Goal: Task Accomplishment & Management: Use online tool/utility

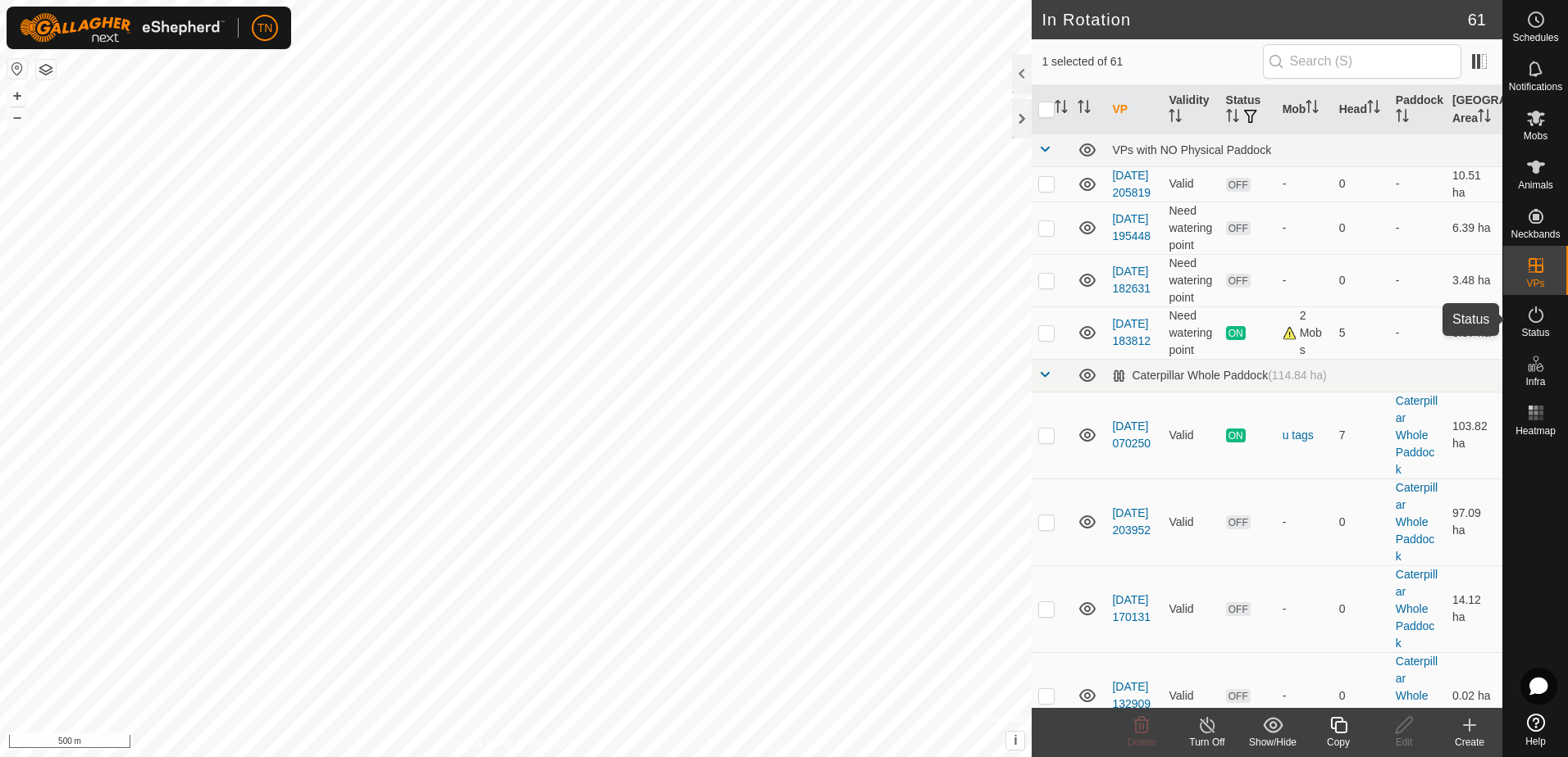
drag, startPoint x: 1541, startPoint y: 321, endPoint x: 1523, endPoint y: 317, distance: 18.4
click at [1541, 321] on icon at bounding box center [1536, 315] width 15 height 17
click at [1340, 724] on icon at bounding box center [1339, 725] width 21 height 20
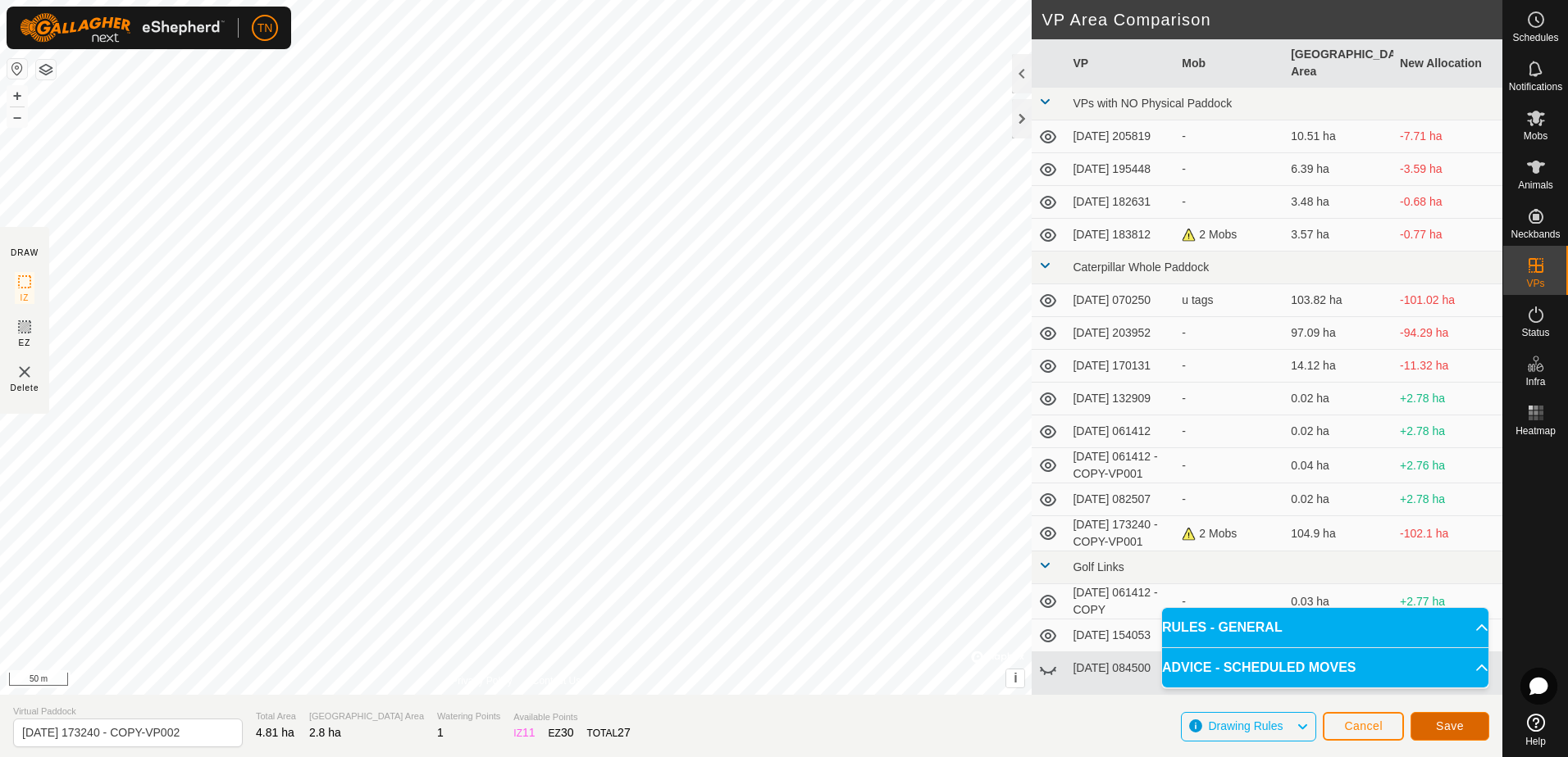
click at [1442, 730] on span "Save" at bounding box center [1450, 726] width 28 height 13
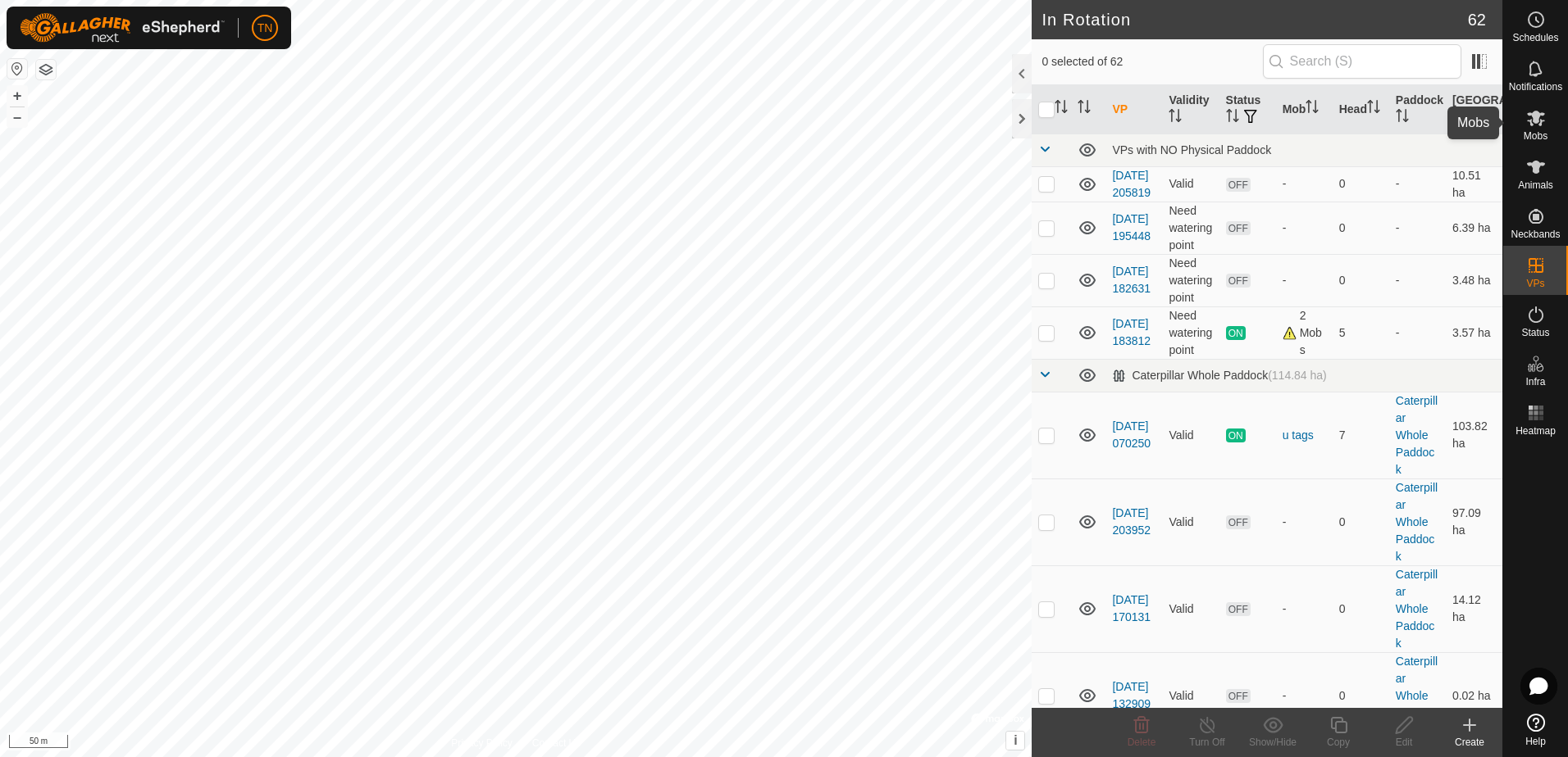
click at [1523, 131] on span "Mobs" at bounding box center [1534, 136] width 23 height 10
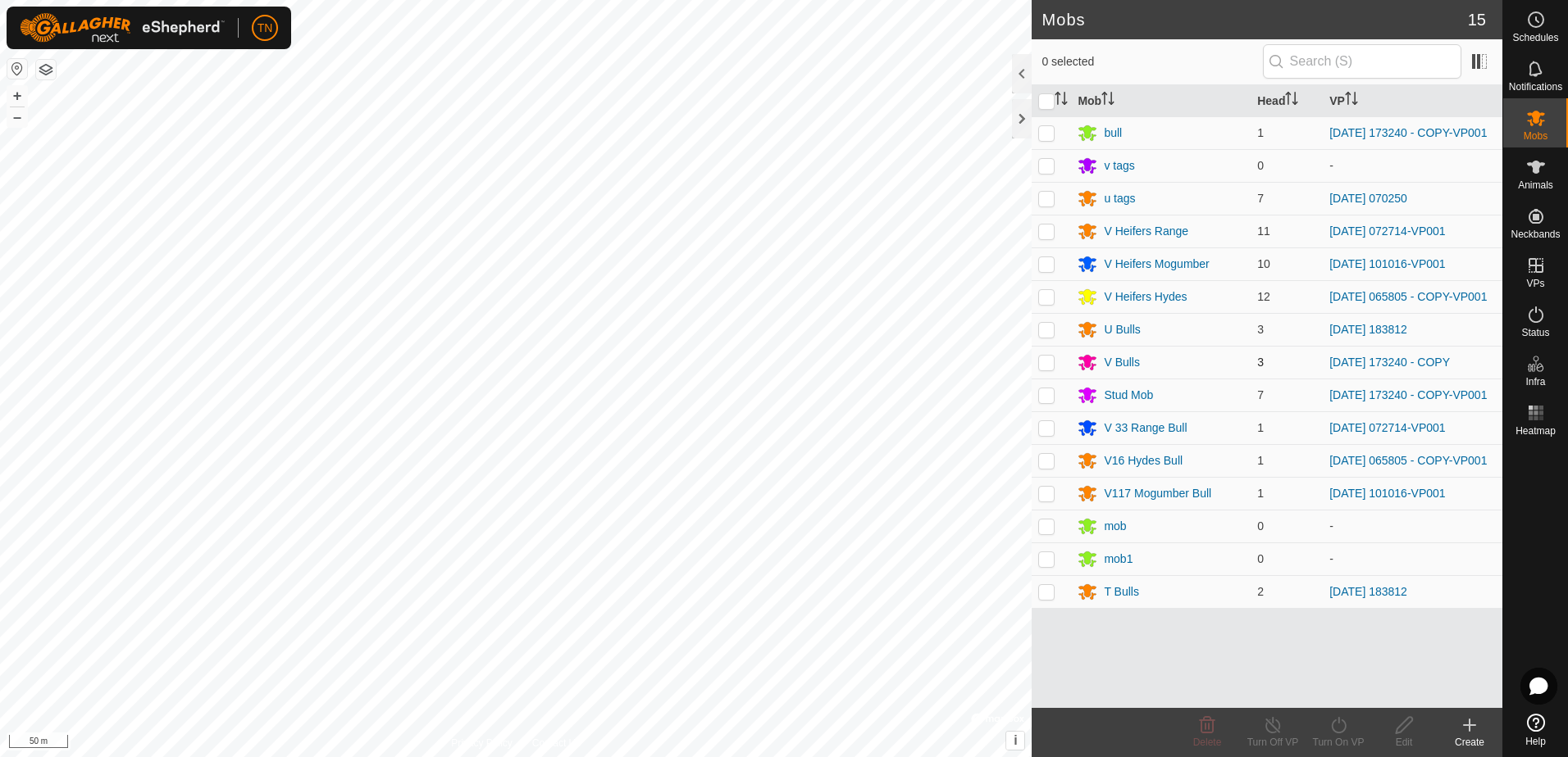
click at [1044, 369] on p-checkbox at bounding box center [1046, 363] width 17 height 13
checkbox input "true"
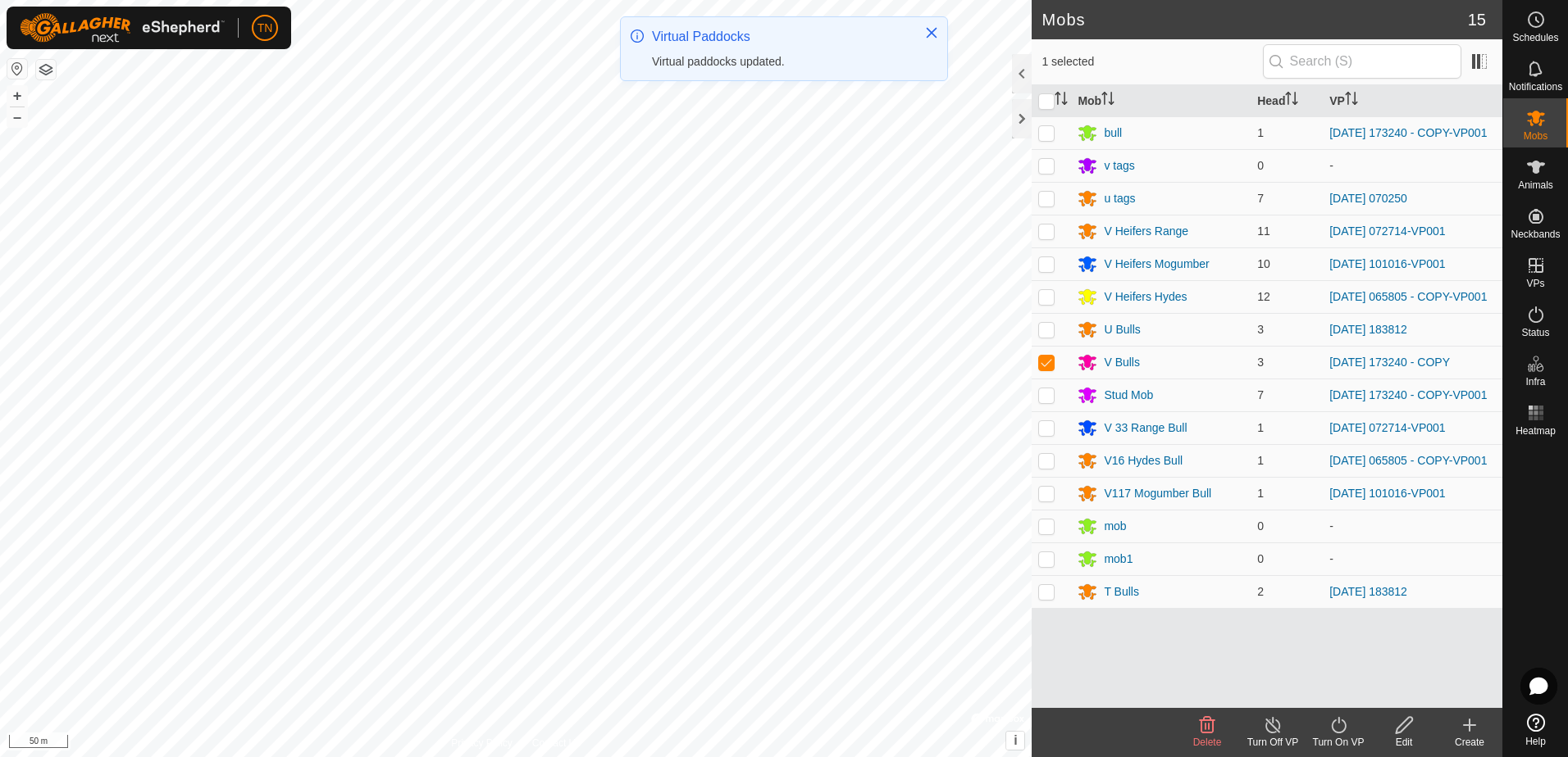
click at [1334, 729] on icon at bounding box center [1339, 725] width 21 height 20
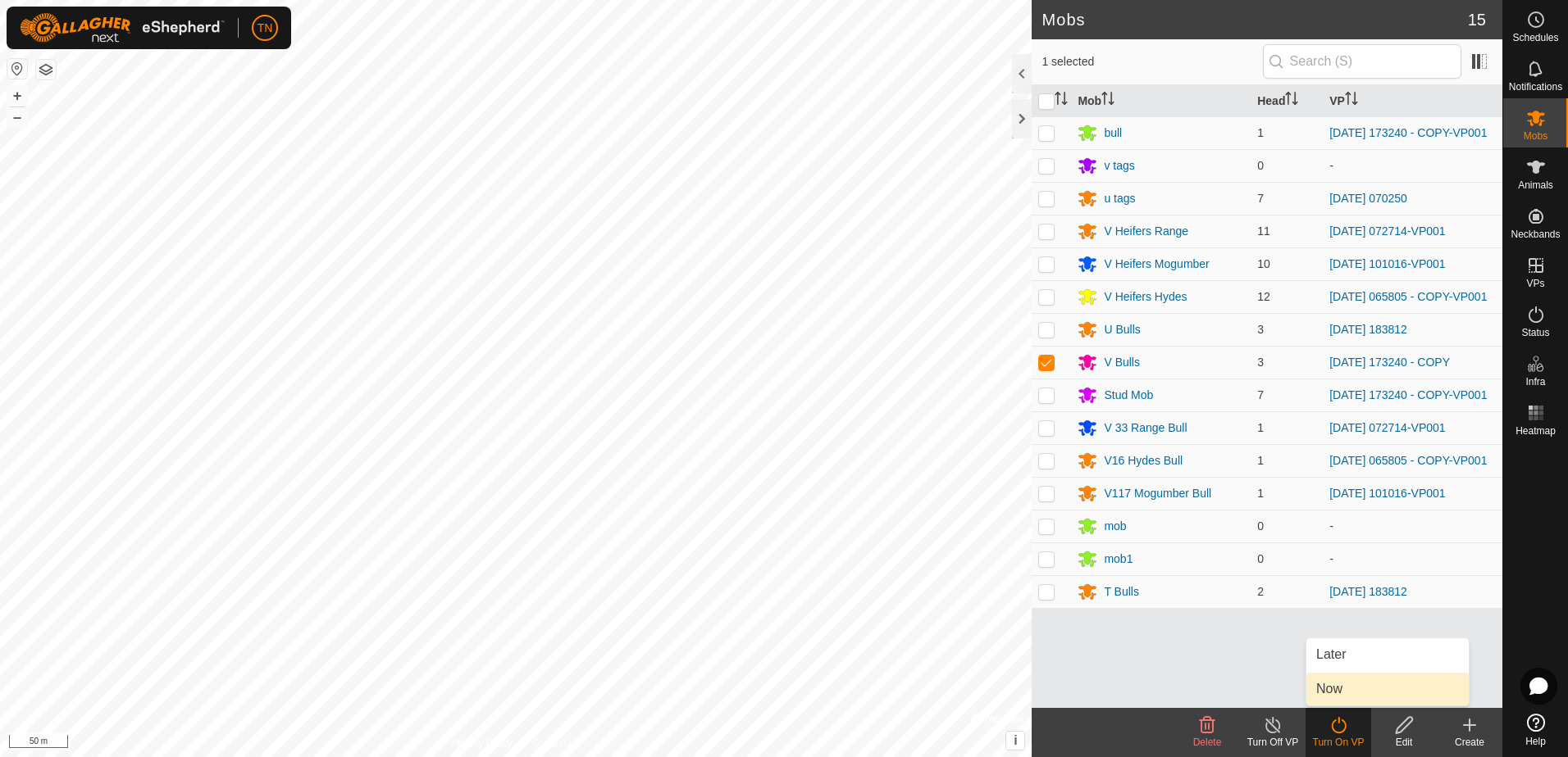
click at [1345, 692] on link "Now" at bounding box center [1388, 689] width 163 height 33
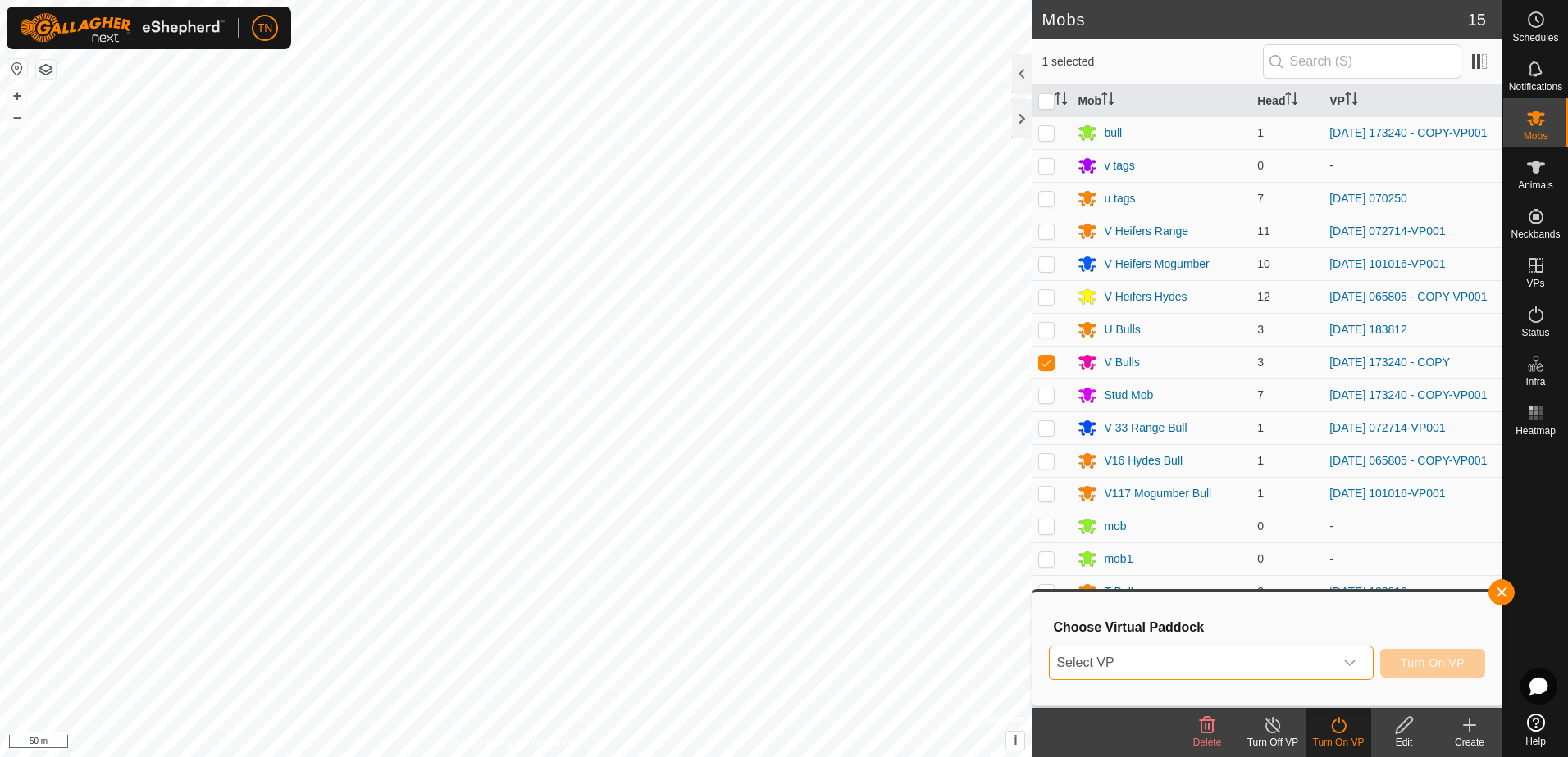
click at [1261, 659] on span "Select VP" at bounding box center [1191, 663] width 283 height 33
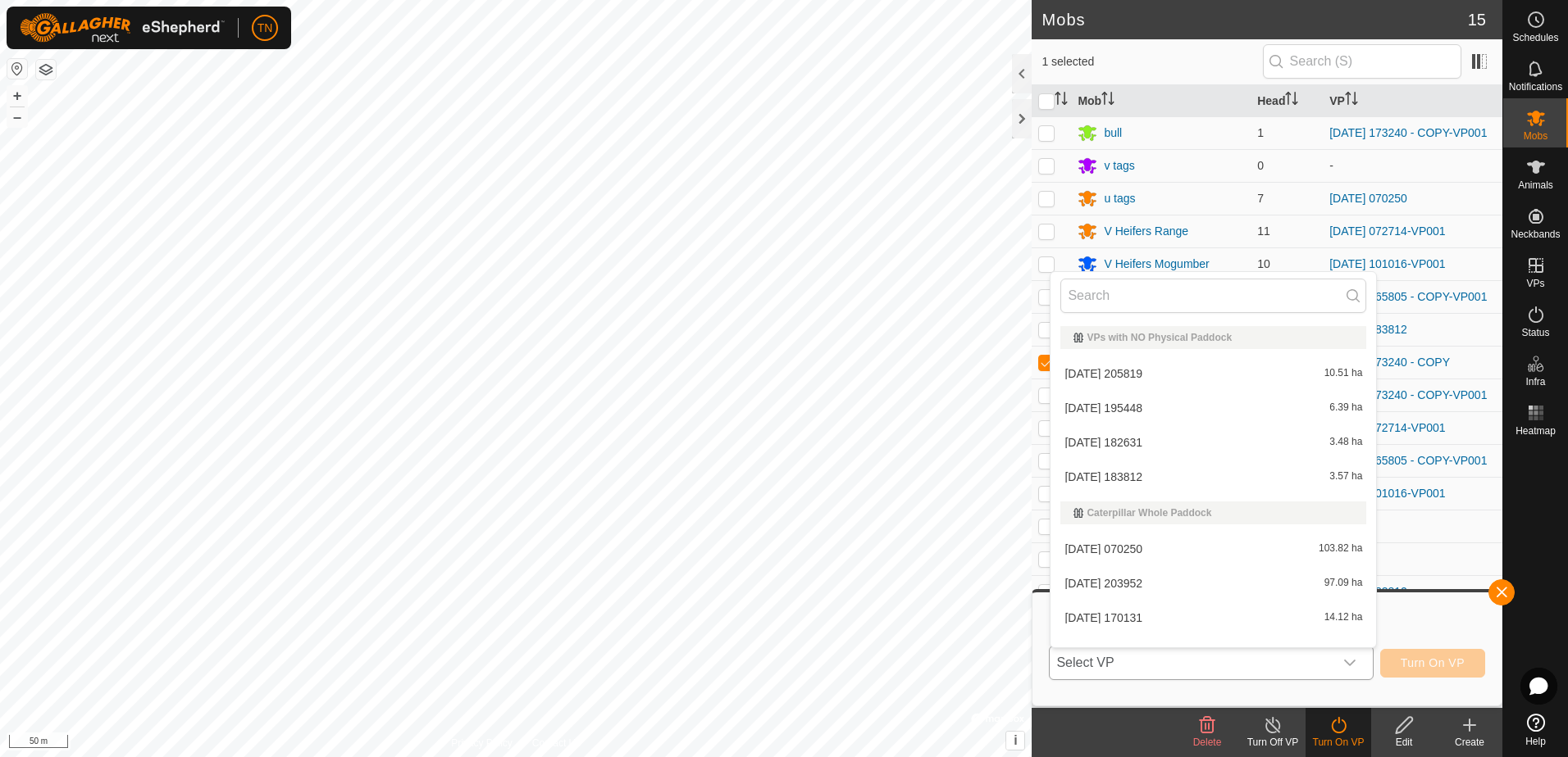
scroll to position [21, 0]
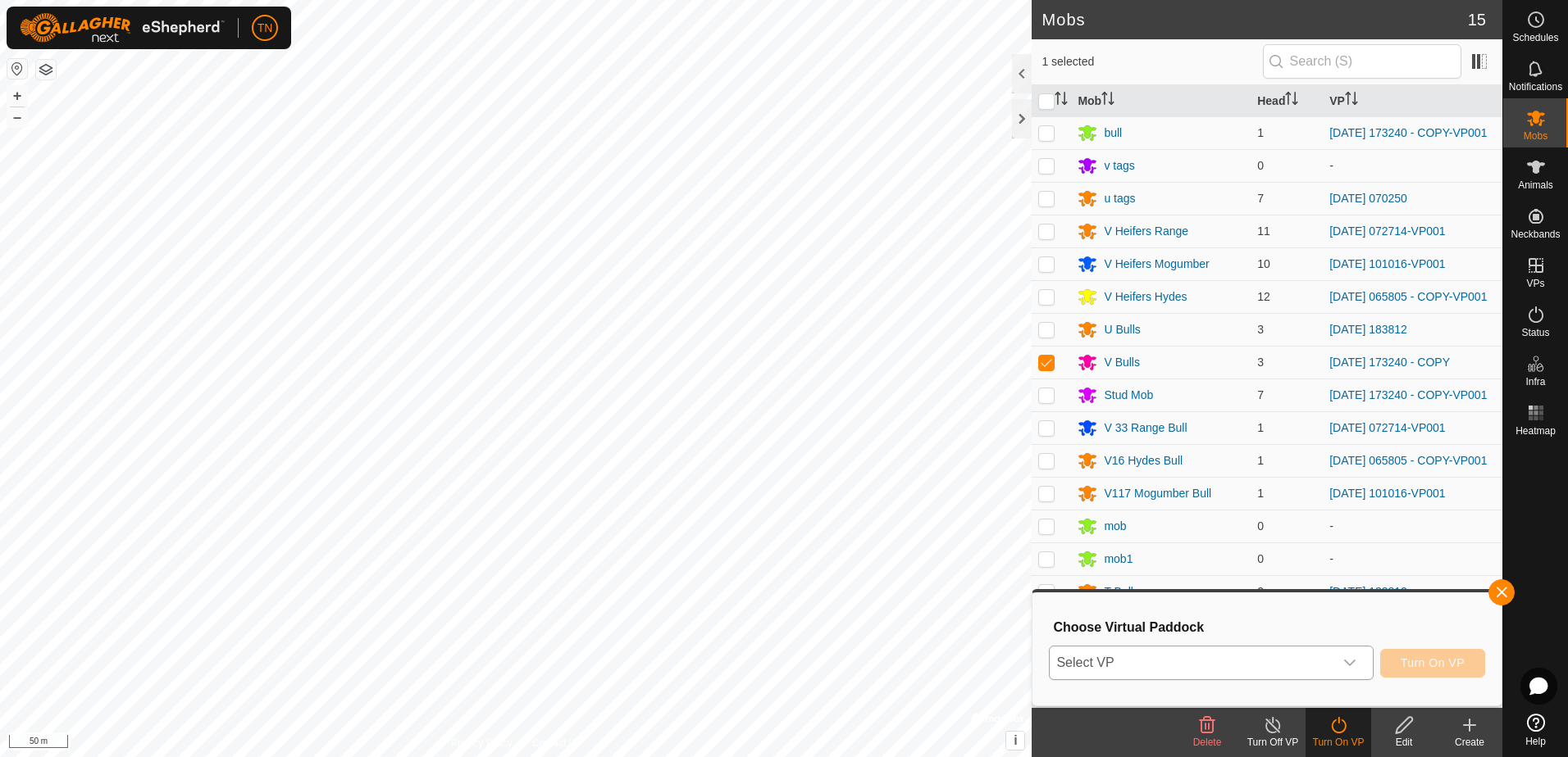
click at [1348, 658] on icon "dropdown trigger" at bounding box center [1350, 663] width 13 height 13
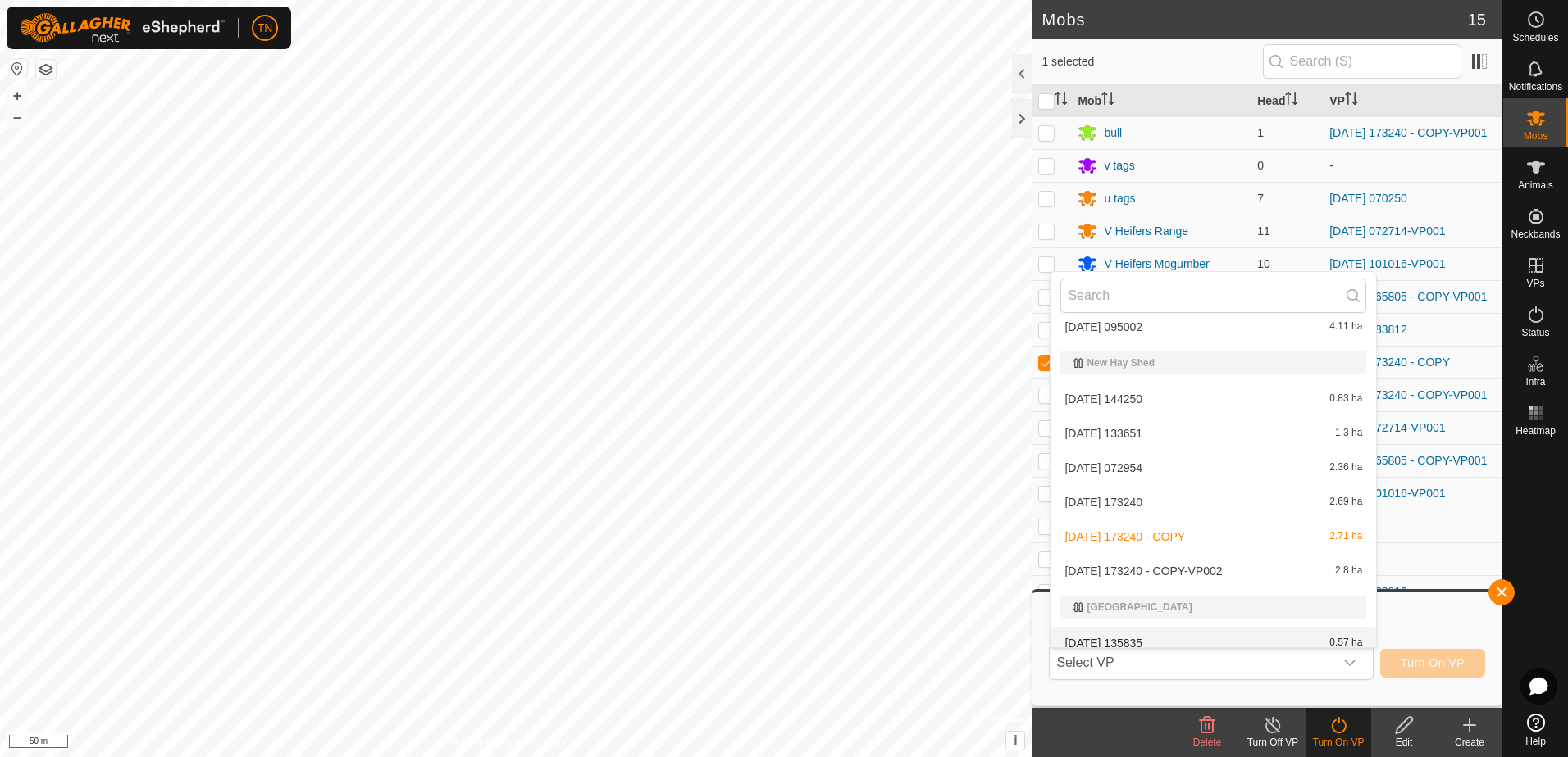
scroll to position [1824, 0]
click at [1210, 577] on li "2025-08-03 173240 - COPY-VP002 2.8 ha" at bounding box center [1213, 572] width 325 height 33
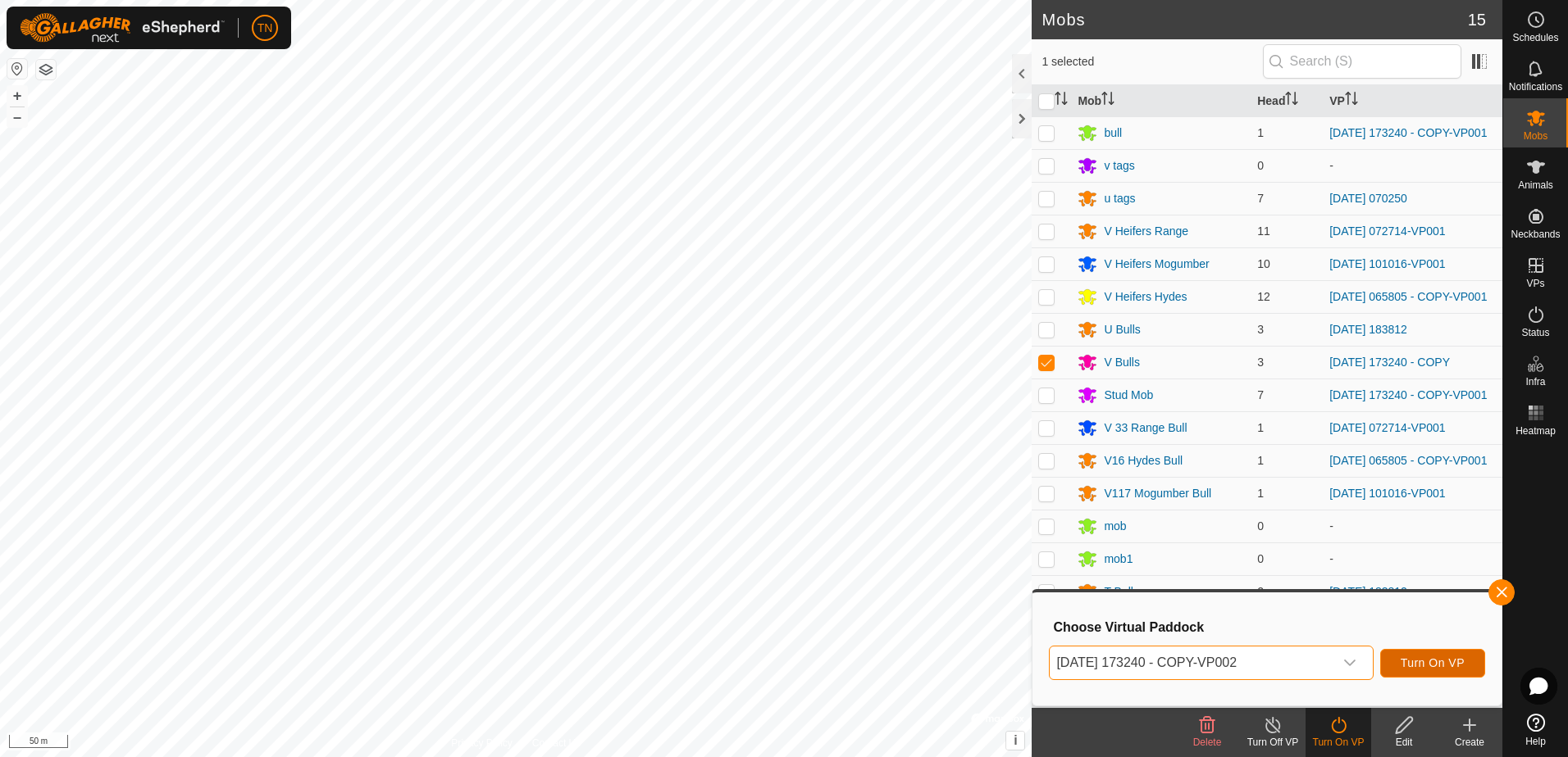
click at [1431, 663] on span "Turn On VP" at bounding box center [1432, 663] width 64 height 13
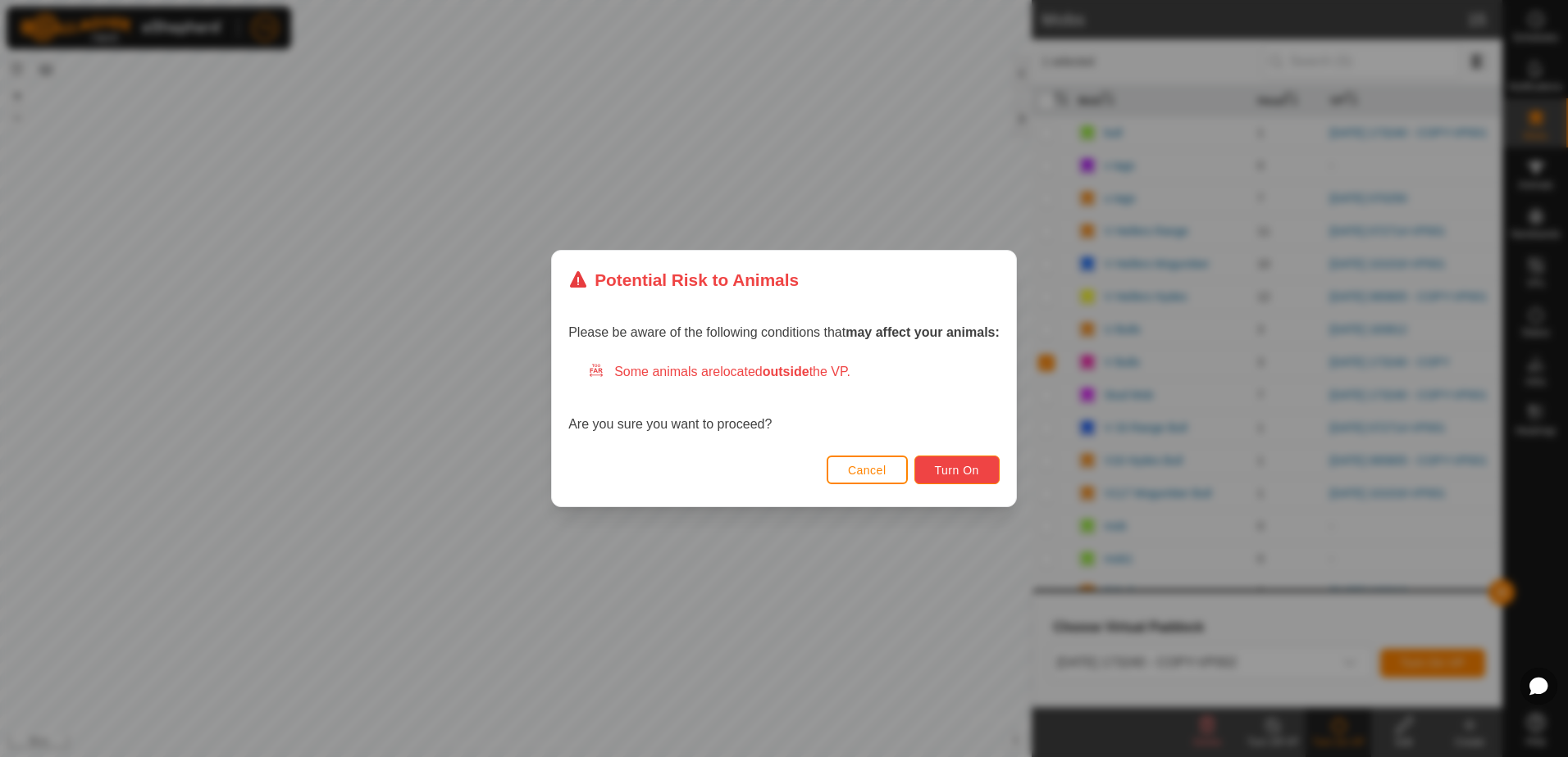
click at [940, 474] on span "Turn On" at bounding box center [957, 470] width 44 height 13
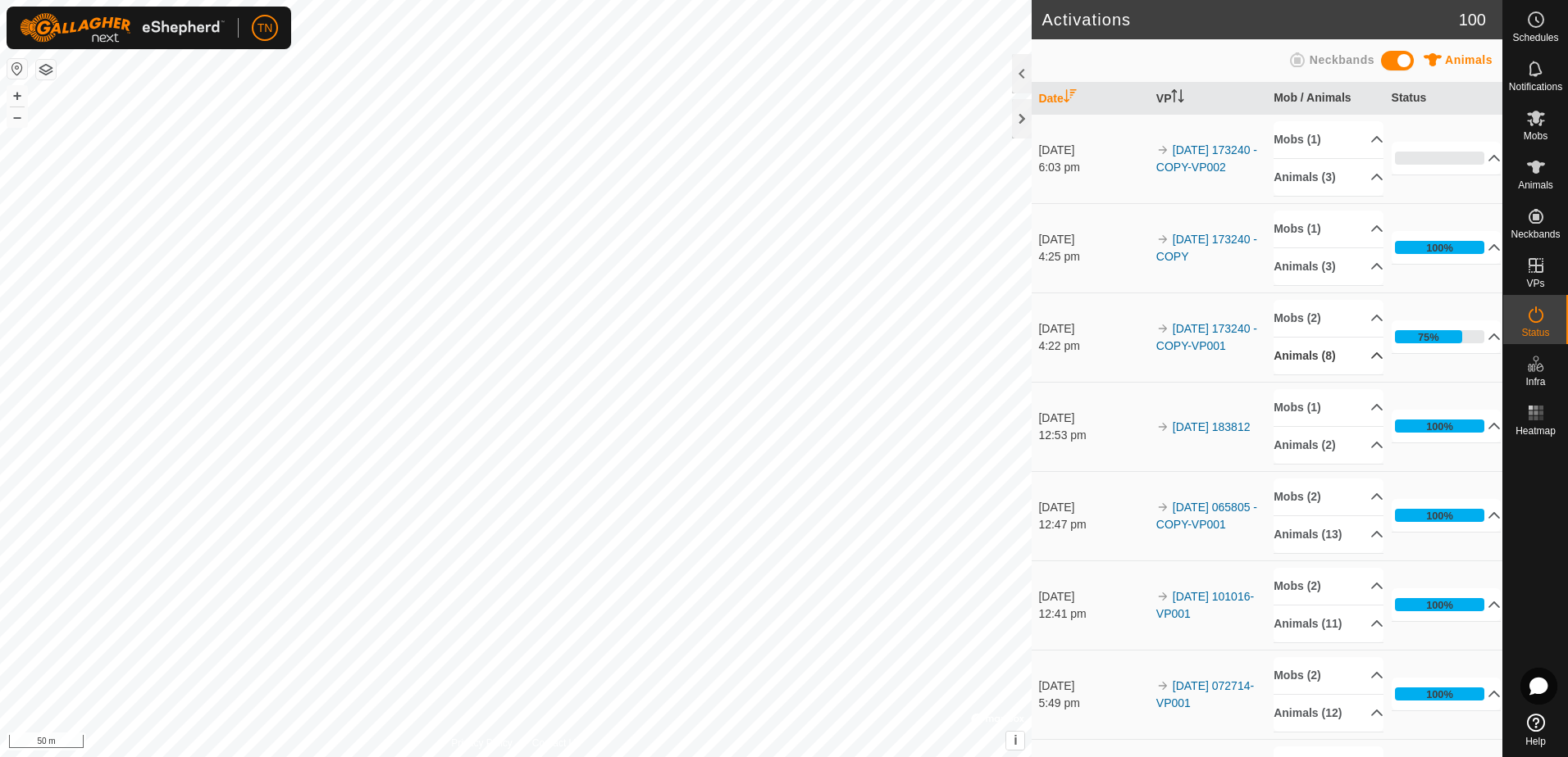
click at [1325, 356] on p-accordion-header "Animals (8)" at bounding box center [1329, 355] width 110 height 36
